Goal: Information Seeking & Learning: Learn about a topic

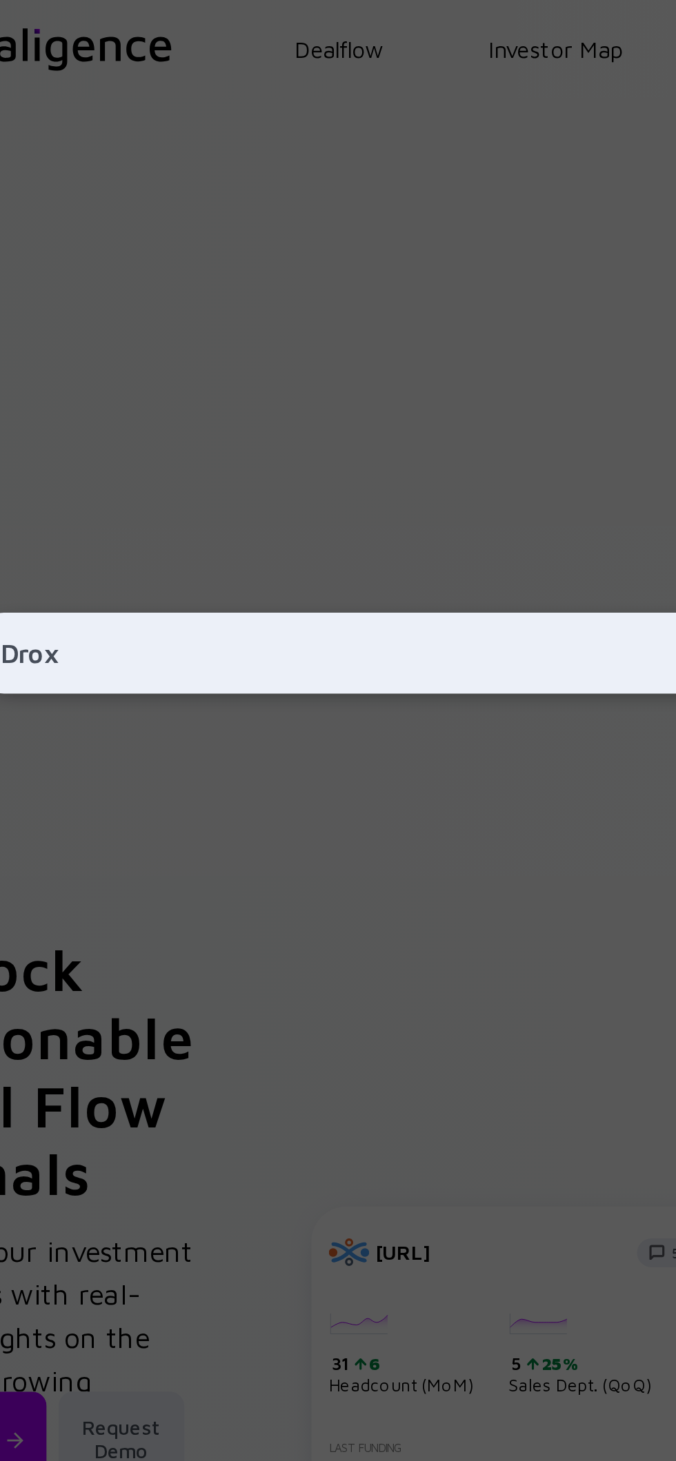
type input "Droxy"
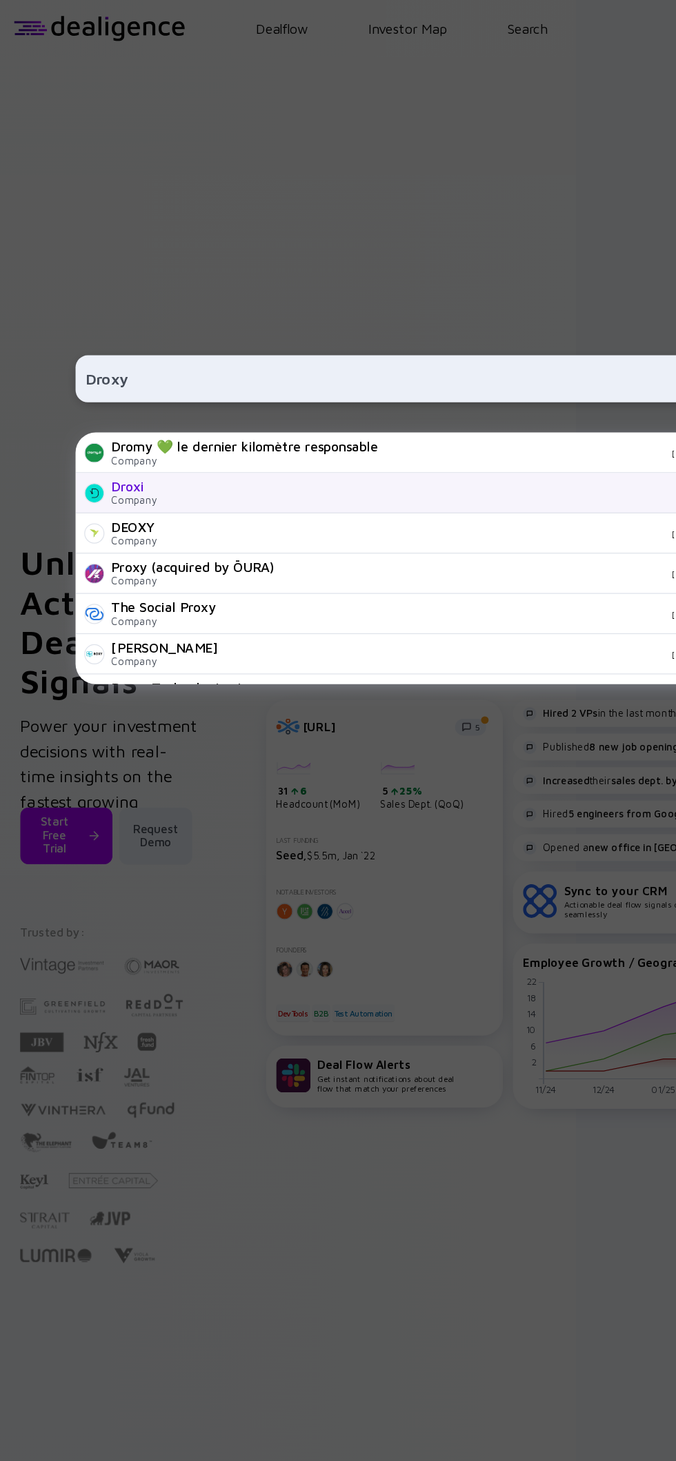
click at [69, 422] on div "Droxi Company [URL]" at bounding box center [338, 405] width 552 height 33
